Goal: Transaction & Acquisition: Book appointment/travel/reservation

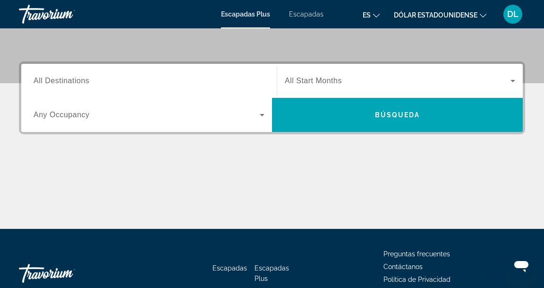
scroll to position [198, 0]
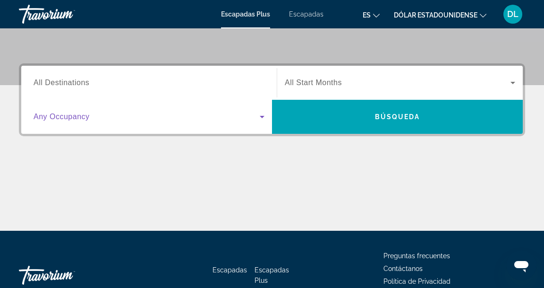
click at [267, 121] on icon "Widget de búsqueda" at bounding box center [261, 116] width 11 height 11
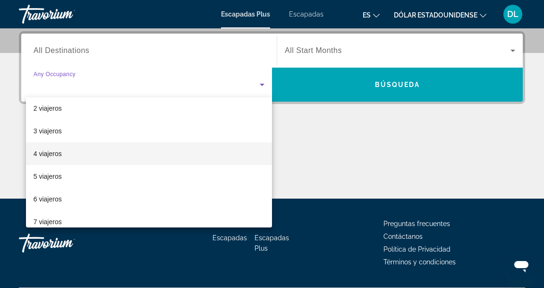
scroll to position [26, 0]
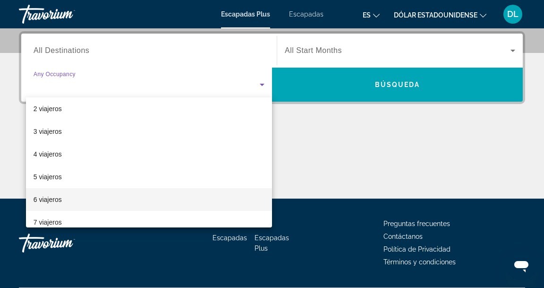
click at [65, 195] on mat-option "6 viajeros" at bounding box center [149, 199] width 246 height 23
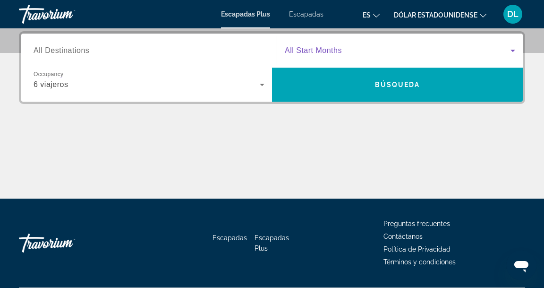
click at [498, 52] on span "Widget de búsqueda" at bounding box center [398, 50] width 226 height 11
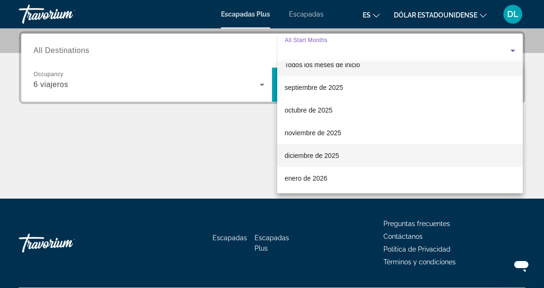
scroll to position [14, 0]
click at [370, 157] on mat-option "diciembre de 2025" at bounding box center [400, 155] width 246 height 23
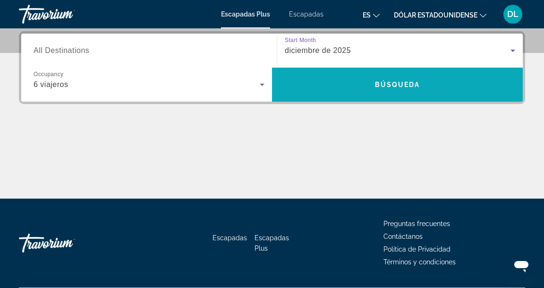
click at [407, 86] on span "Búsqueda" at bounding box center [397, 85] width 45 height 8
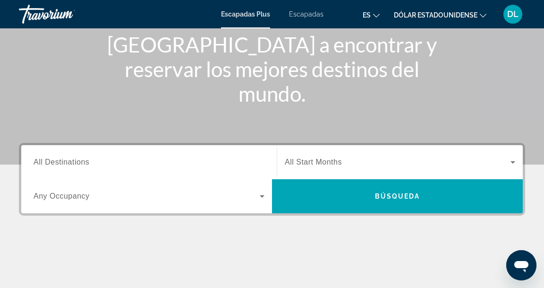
scroll to position [234, 0]
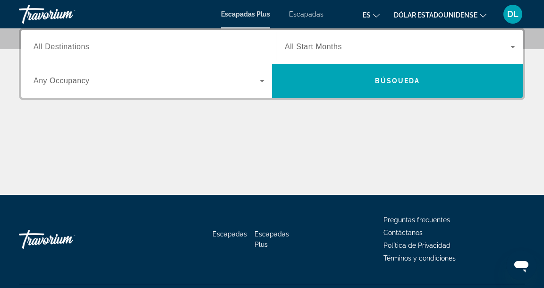
click at [263, 81] on icon "Widget de búsqueda" at bounding box center [262, 81] width 5 height 2
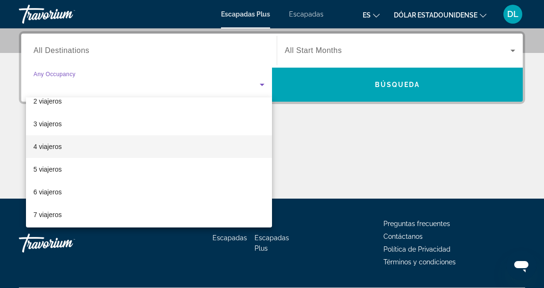
scroll to position [35, 0]
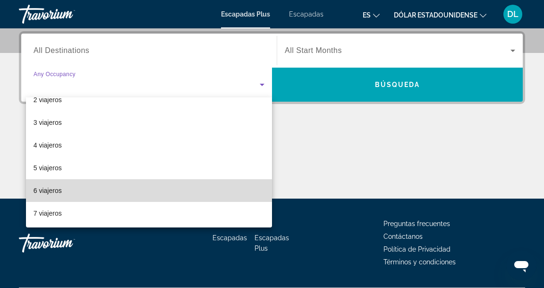
click at [164, 189] on mat-option "6 viajeros" at bounding box center [149, 190] width 246 height 23
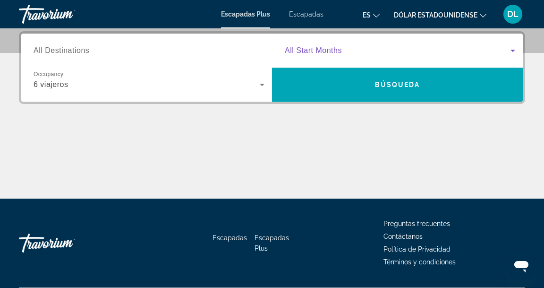
click at [453, 50] on span "Widget de búsqueda" at bounding box center [398, 50] width 226 height 11
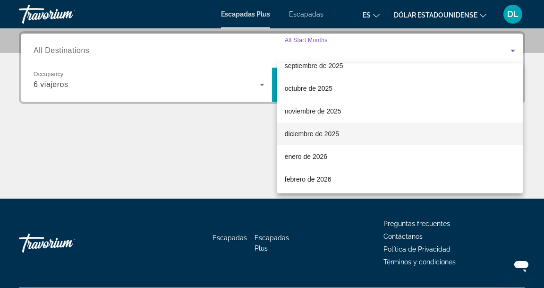
click at [386, 137] on mat-option "diciembre de 2025" at bounding box center [400, 133] width 246 height 23
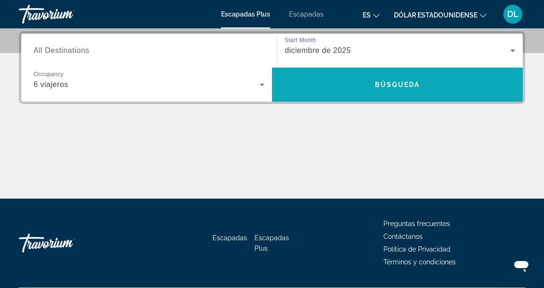
click at [409, 91] on span "Widget de búsqueda" at bounding box center [397, 84] width 251 height 23
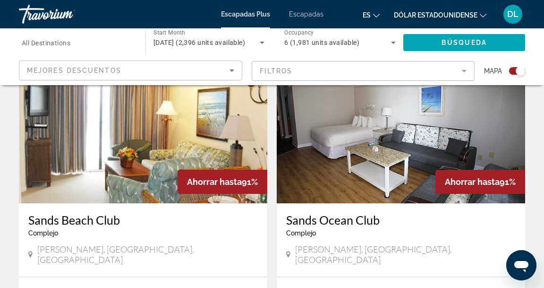
scroll to position [2029, 0]
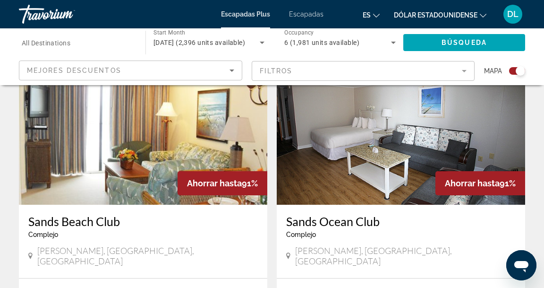
click at [68, 44] on span "All Destinations" at bounding box center [46, 43] width 49 height 8
click at [68, 44] on input "Destination All Destinations" at bounding box center [77, 42] width 111 height 11
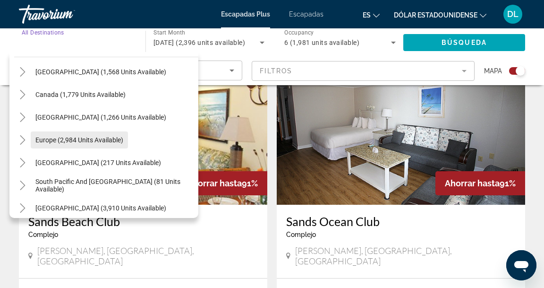
scroll to position [68, 0]
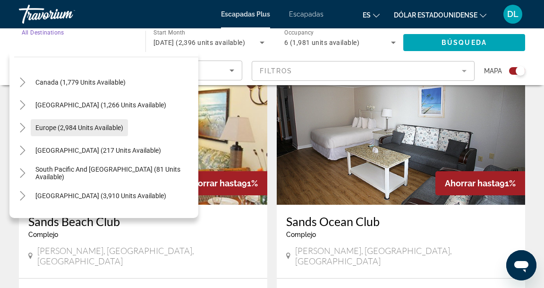
click at [84, 129] on span "Europe (2,984 units available)" at bounding box center [79, 128] width 88 height 8
type input "**********"
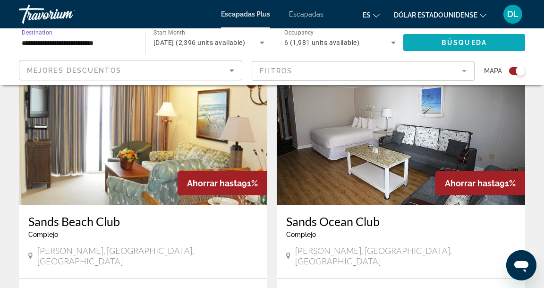
click at [450, 42] on span "Búsqueda" at bounding box center [463, 43] width 45 height 8
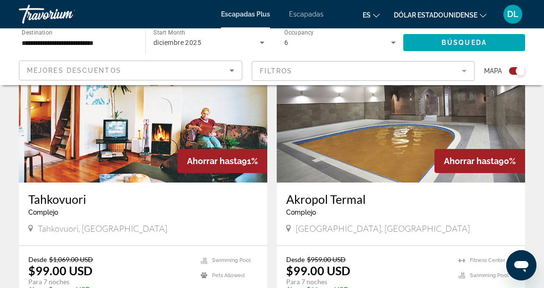
scroll to position [701, 0]
click at [411, 132] on img "Contenido principal" at bounding box center [401, 106] width 248 height 151
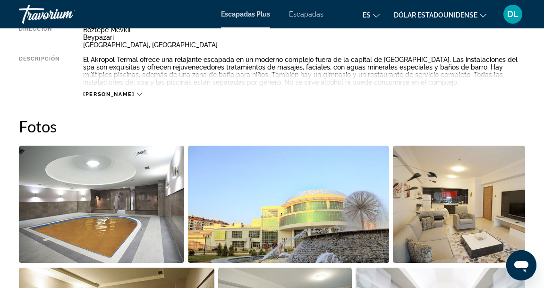
scroll to position [543, 0]
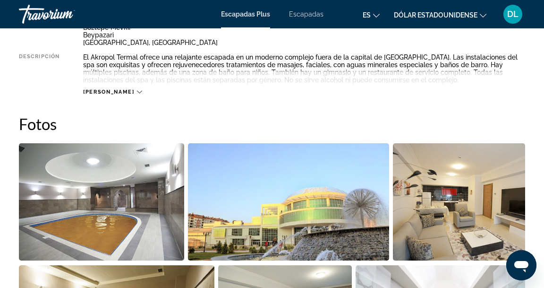
click at [137, 93] on icon "Contenido principal" at bounding box center [139, 92] width 5 height 3
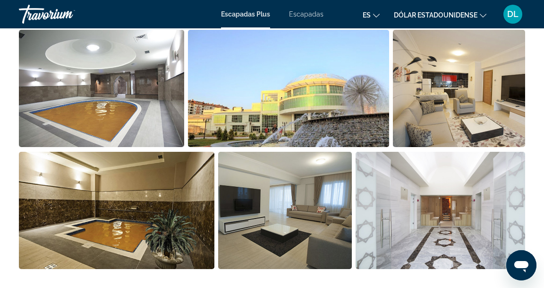
scroll to position [657, 0]
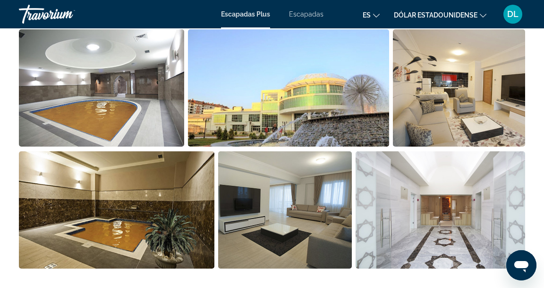
click at [131, 98] on img "Open full-screen image slider" at bounding box center [101, 87] width 165 height 117
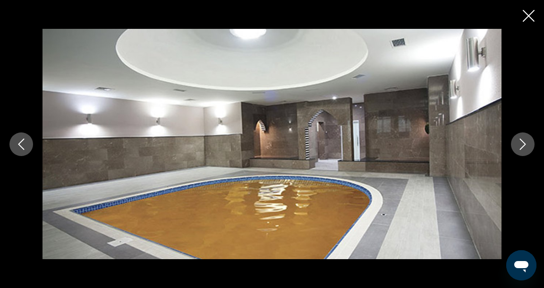
click at [523, 143] on icon "Next image" at bounding box center [522, 143] width 11 height 11
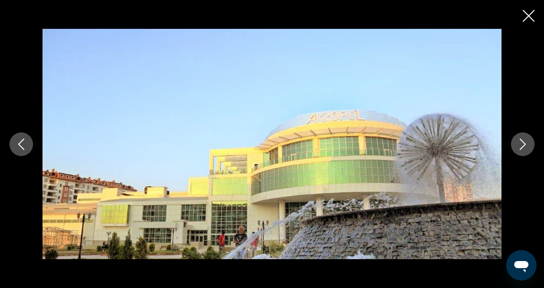
click at [523, 143] on icon "Next image" at bounding box center [522, 143] width 11 height 11
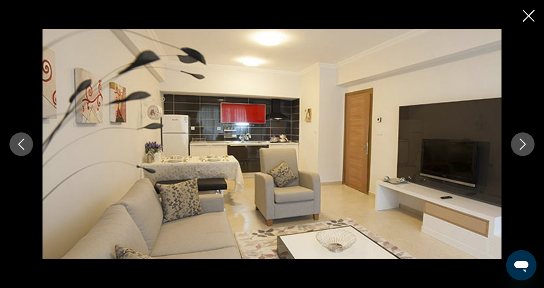
scroll to position [685, 0]
click at [526, 145] on icon "Next image" at bounding box center [522, 143] width 11 height 11
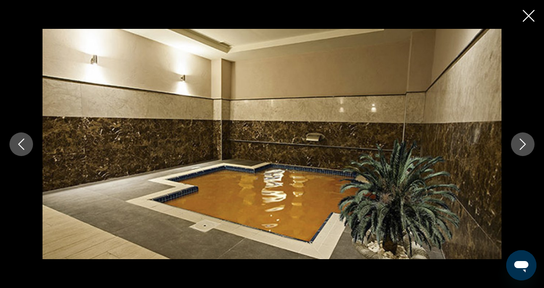
click at [526, 145] on icon "Next image" at bounding box center [522, 143] width 11 height 11
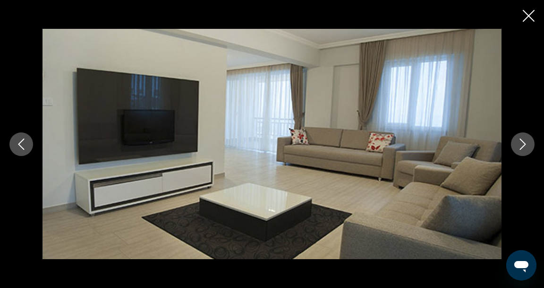
click at [526, 145] on icon "Next image" at bounding box center [522, 143] width 11 height 11
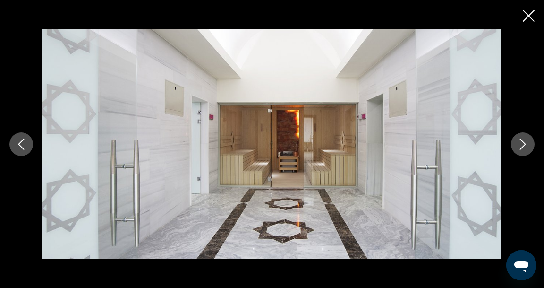
click at [526, 145] on icon "Next image" at bounding box center [522, 143] width 11 height 11
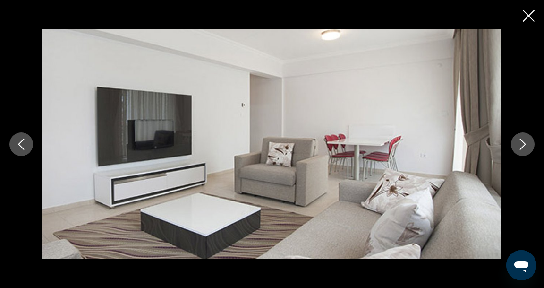
click at [15, 140] on button "Previous image" at bounding box center [21, 144] width 24 height 24
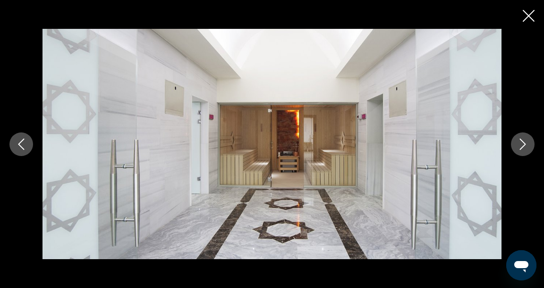
click at [524, 143] on icon "Next image" at bounding box center [523, 143] width 6 height 11
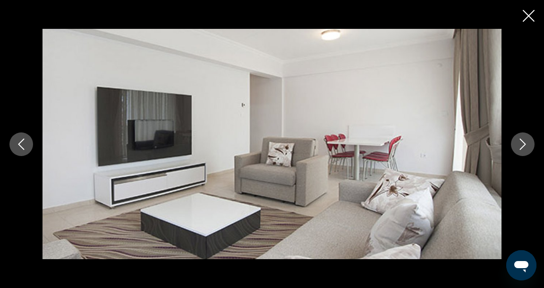
click at [524, 143] on icon "Next image" at bounding box center [523, 143] width 6 height 11
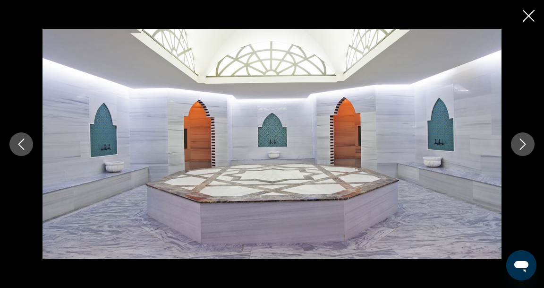
click at [524, 143] on icon "Next image" at bounding box center [523, 143] width 6 height 11
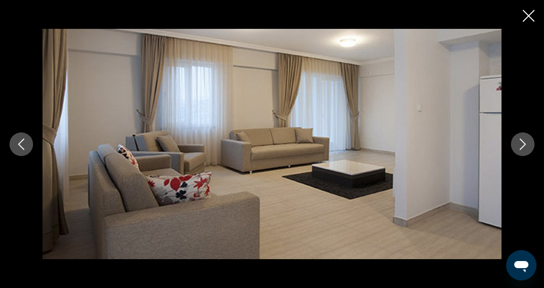
click at [524, 143] on icon "Next image" at bounding box center [523, 143] width 6 height 11
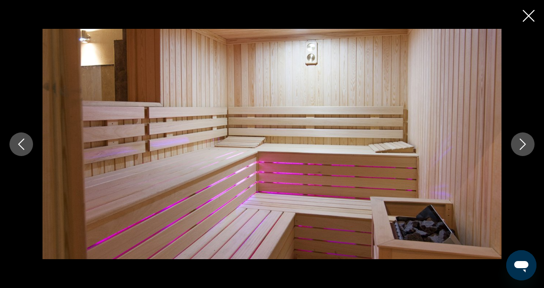
click at [524, 143] on icon "Next image" at bounding box center [523, 143] width 6 height 11
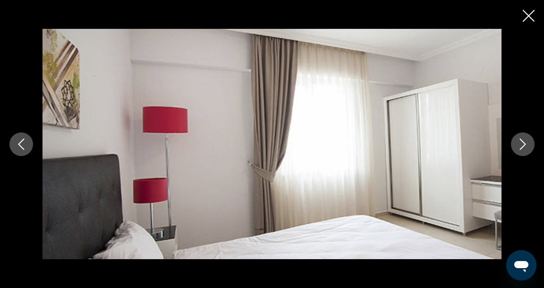
click at [524, 143] on icon "Next image" at bounding box center [523, 143] width 6 height 11
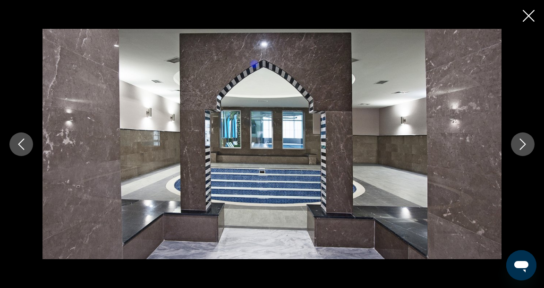
click at [14, 144] on button "Previous image" at bounding box center [21, 144] width 24 height 24
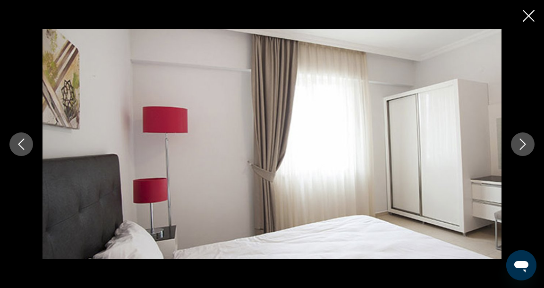
click at [520, 145] on icon "Next image" at bounding box center [522, 143] width 11 height 11
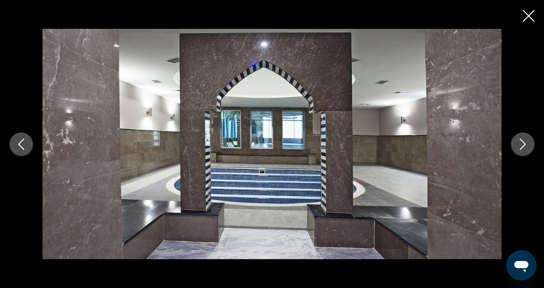
click at [520, 145] on icon "Next image" at bounding box center [522, 143] width 11 height 11
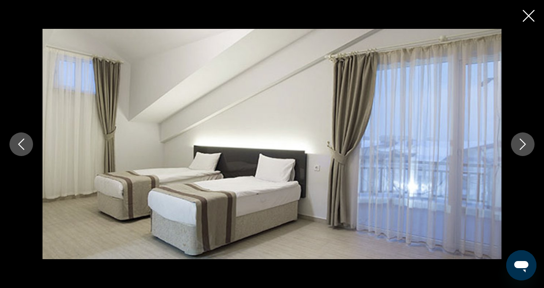
click at [520, 145] on icon "Next image" at bounding box center [522, 143] width 11 height 11
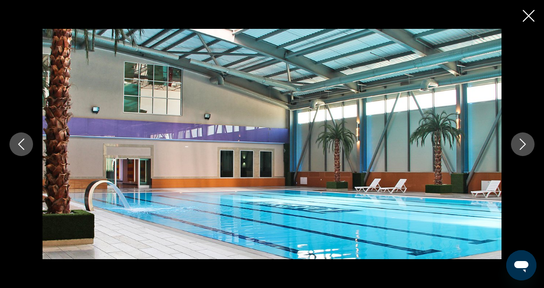
click at [520, 145] on icon "Next image" at bounding box center [522, 143] width 11 height 11
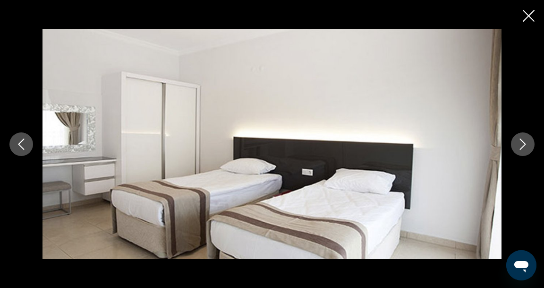
click at [520, 145] on icon "Next image" at bounding box center [522, 143] width 11 height 11
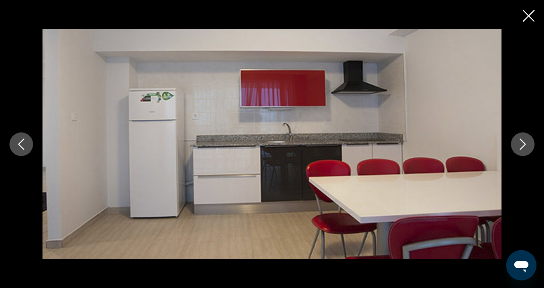
click at [520, 145] on icon "Next image" at bounding box center [522, 143] width 11 height 11
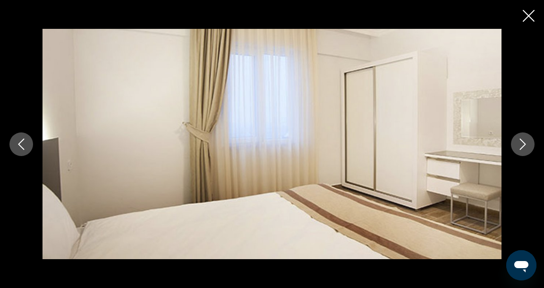
click at [520, 145] on icon "Next image" at bounding box center [522, 143] width 11 height 11
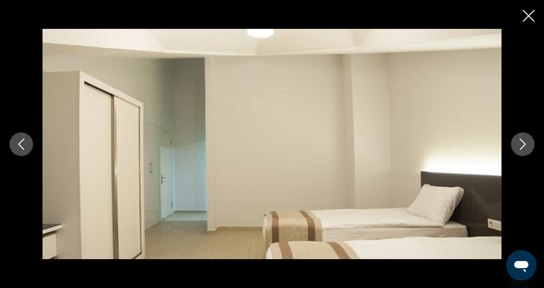
click at [520, 145] on icon "Next image" at bounding box center [522, 143] width 11 height 11
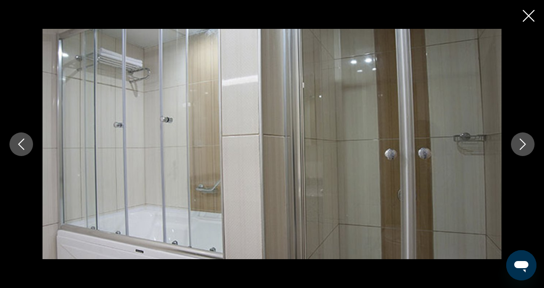
click at [520, 145] on icon "Next image" at bounding box center [522, 143] width 11 height 11
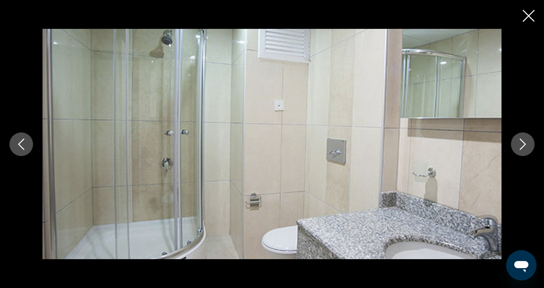
click at [525, 147] on icon "Next image" at bounding box center [522, 143] width 11 height 11
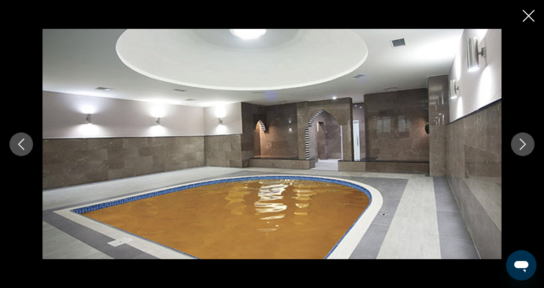
click at [525, 147] on icon "Next image" at bounding box center [522, 143] width 11 height 11
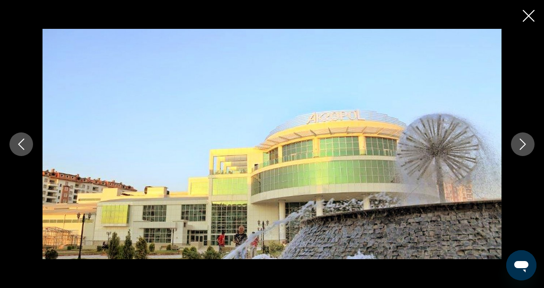
click at [525, 147] on icon "Next image" at bounding box center [522, 143] width 11 height 11
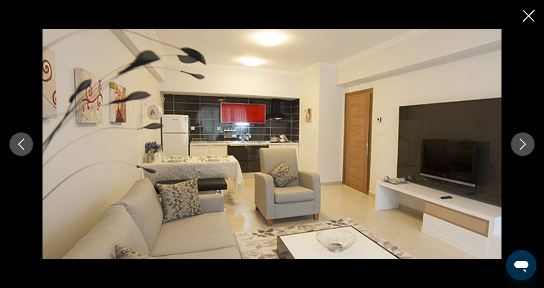
click at [528, 13] on icon "Close slideshow" at bounding box center [529, 16] width 12 height 12
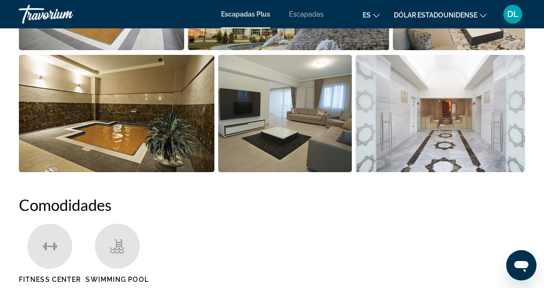
scroll to position [754, 0]
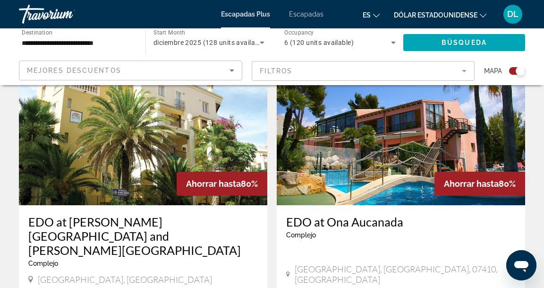
scroll to position [1007, 0]
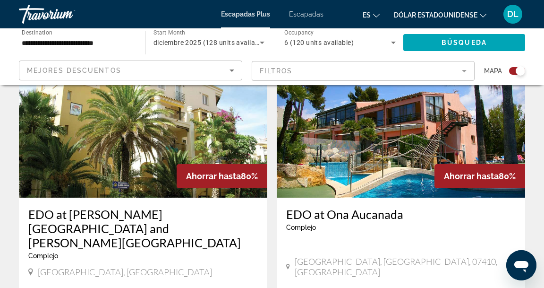
click at [127, 125] on img "Contenido principal" at bounding box center [143, 121] width 248 height 151
